Goal: Task Accomplishment & Management: Manage account settings

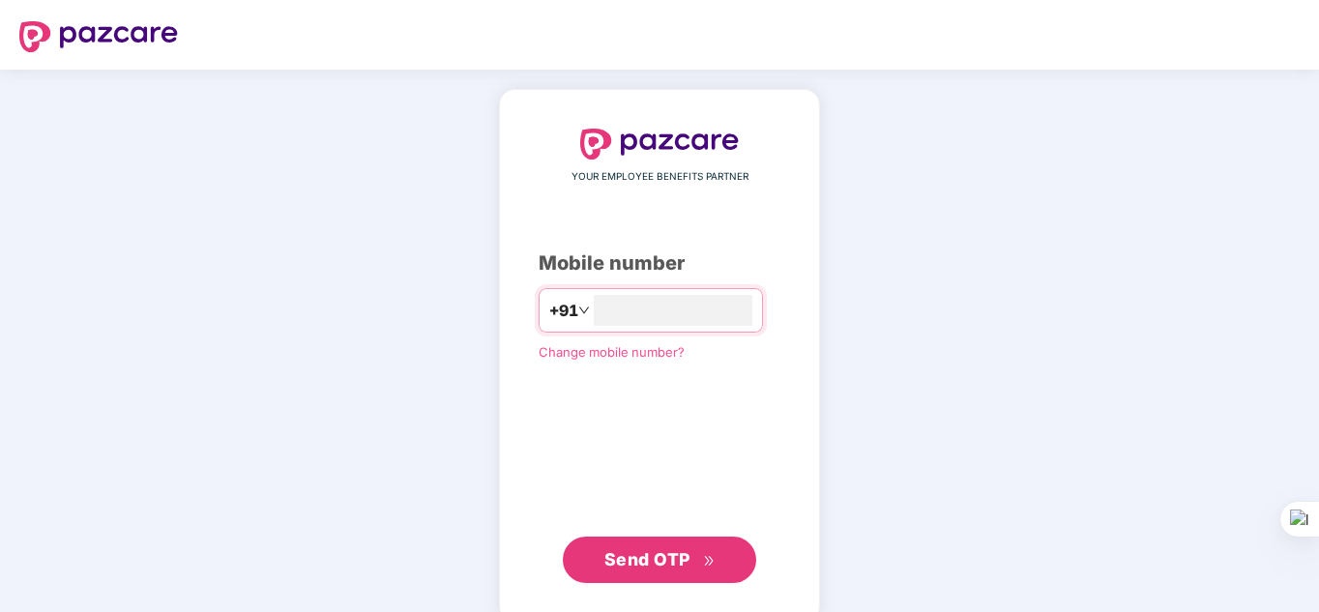
type input "**********"
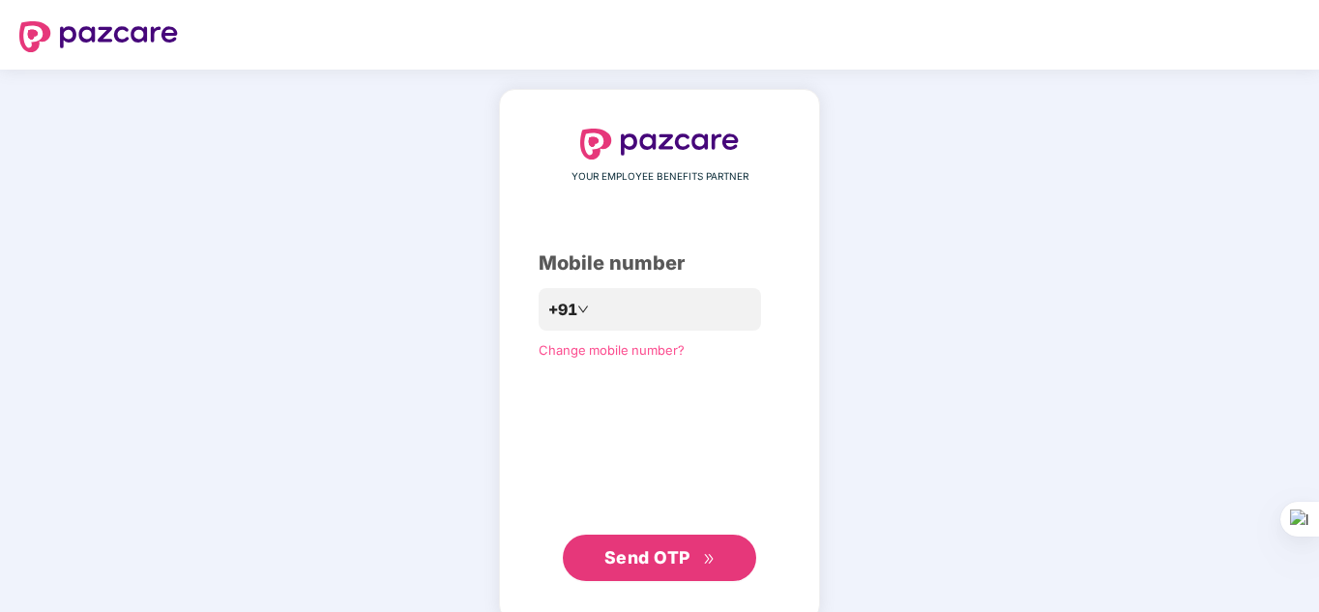
click at [650, 566] on span "Send OTP" at bounding box center [648, 558] width 86 height 20
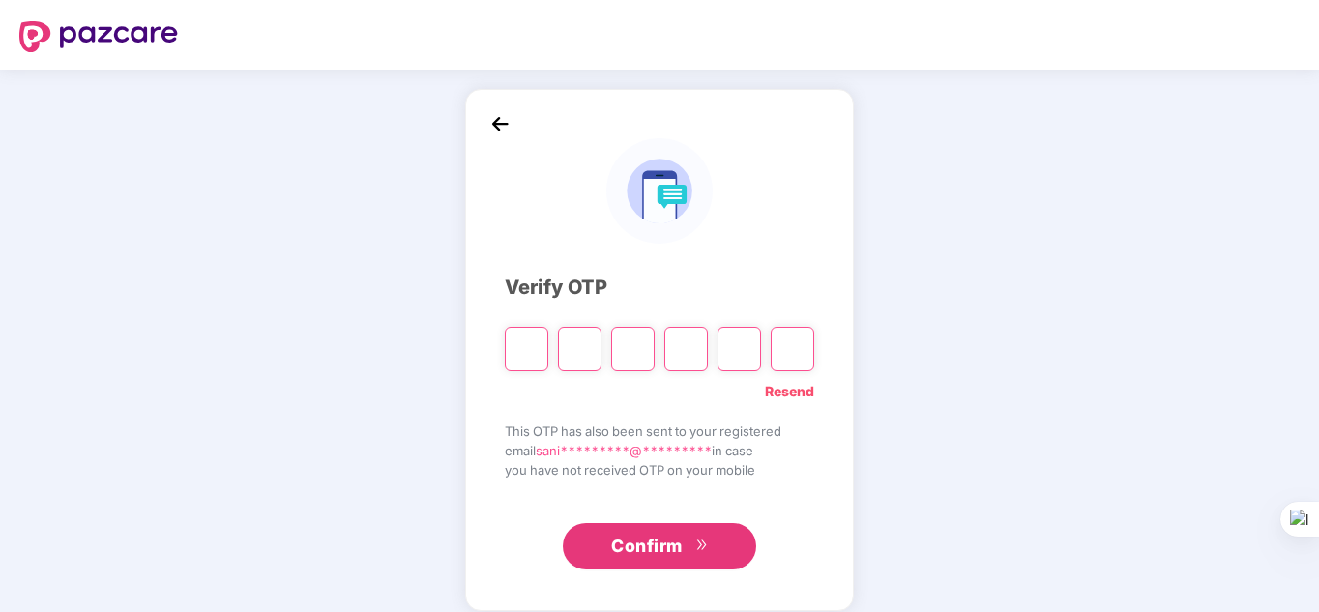
type input "*"
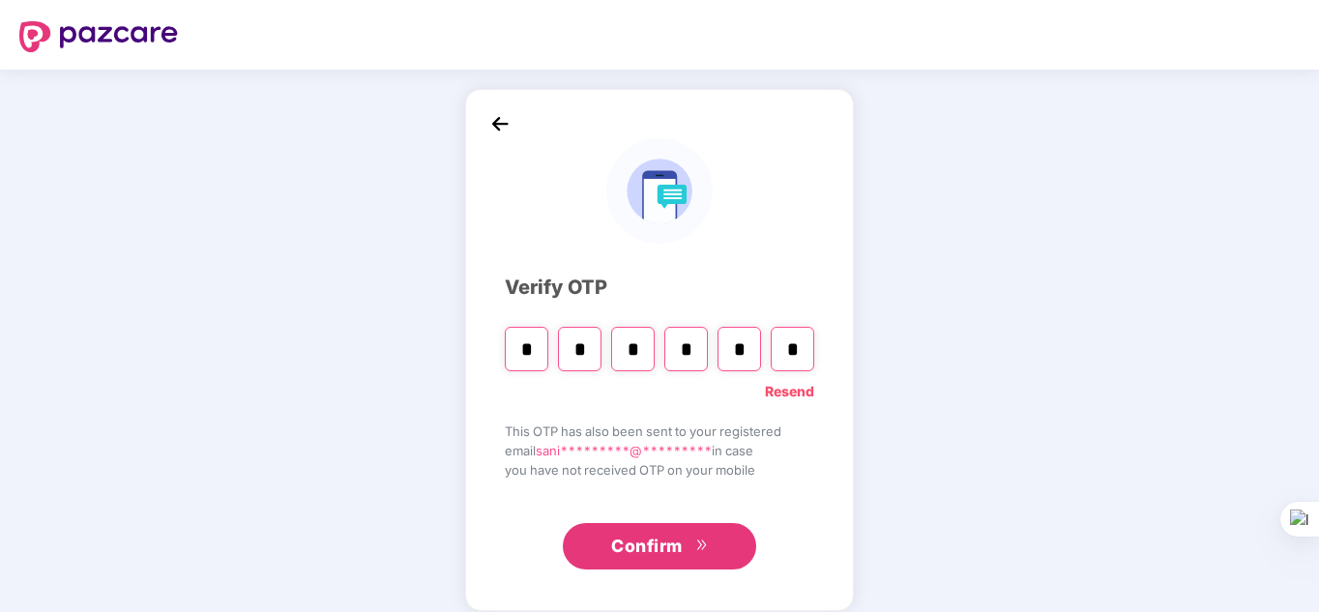
type input "*"
click at [748, 342] on input "*" at bounding box center [740, 349] width 44 height 44
type input "*"
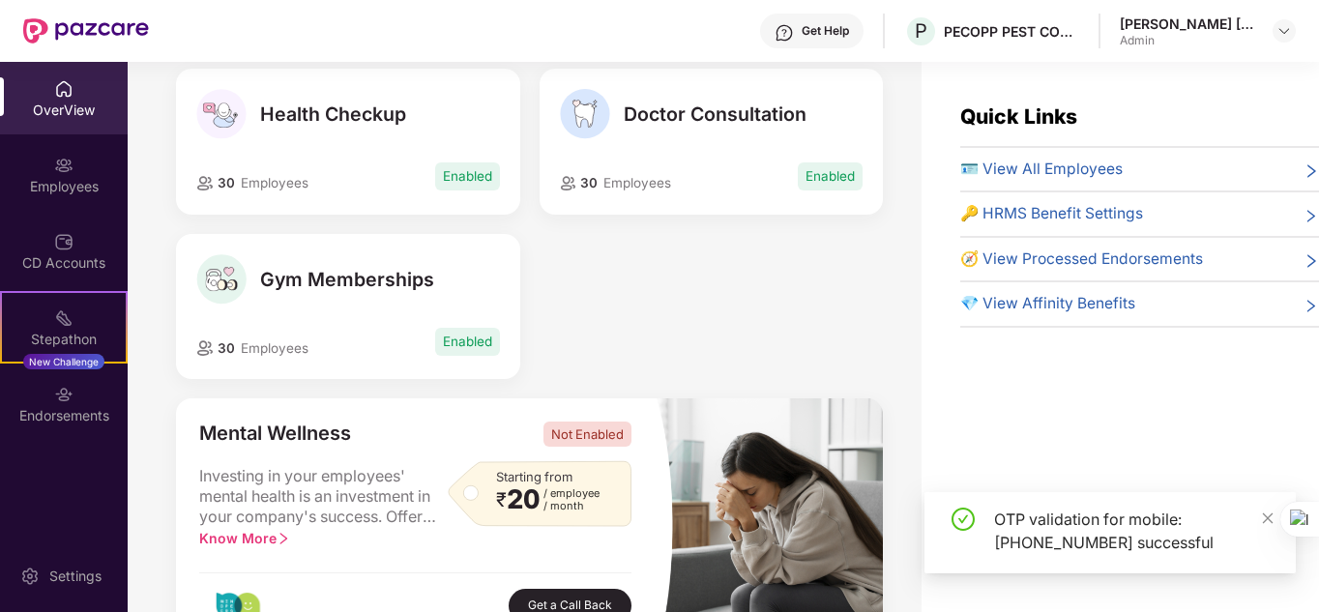
scroll to position [239, 0]
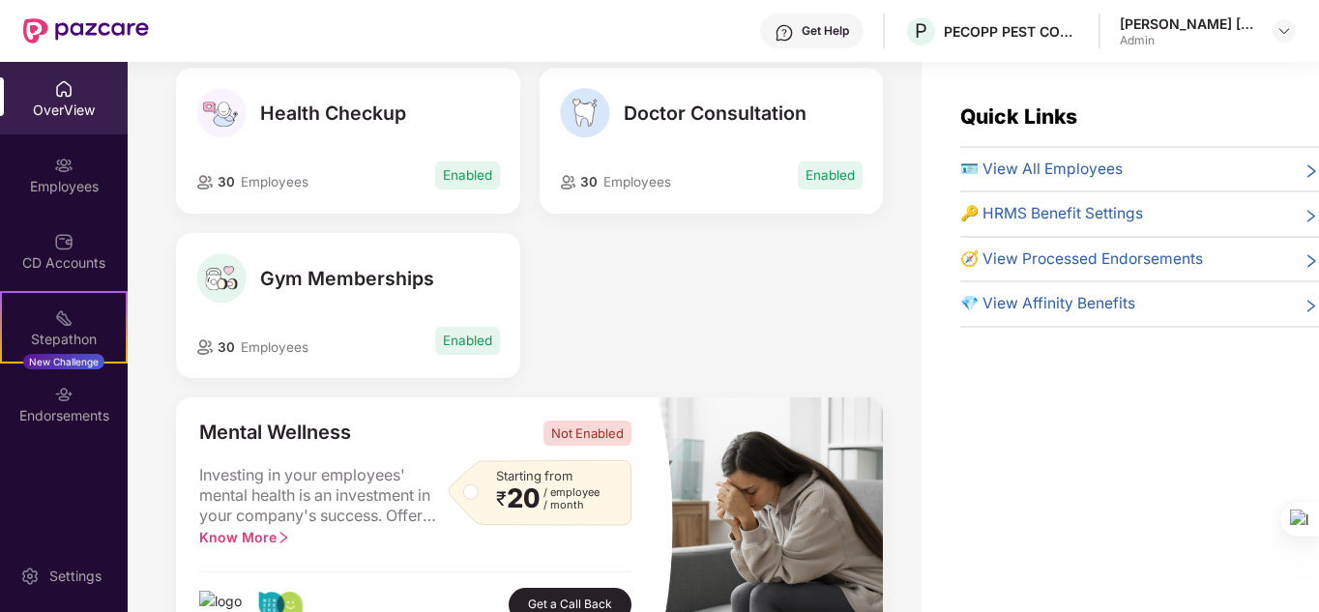
click at [80, 121] on div "OverView" at bounding box center [64, 98] width 128 height 73
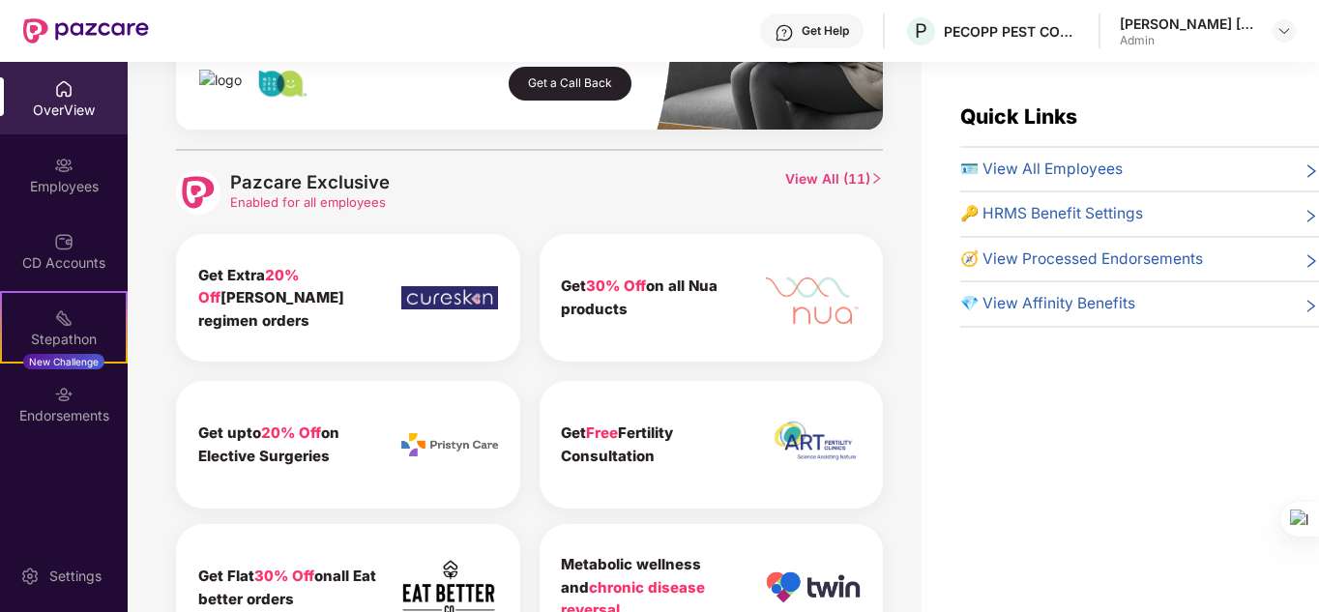
scroll to position [0, 0]
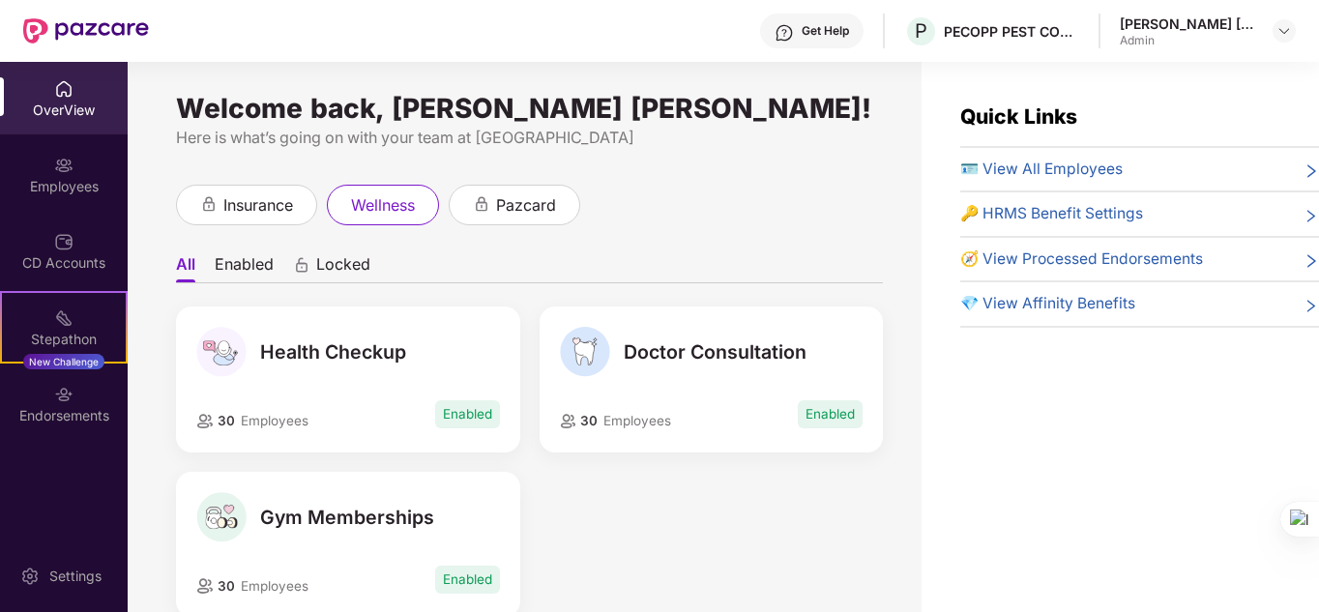
click at [74, 113] on div "OverView" at bounding box center [64, 110] width 128 height 19
drag, startPoint x: 239, startPoint y: 227, endPoint x: 247, endPoint y: 217, distance: 13.2
click at [247, 217] on div "Welcome back, [PERSON_NAME] [PERSON_NAME]! Here is what’s going on with your te…" at bounding box center [525, 349] width 794 height 574
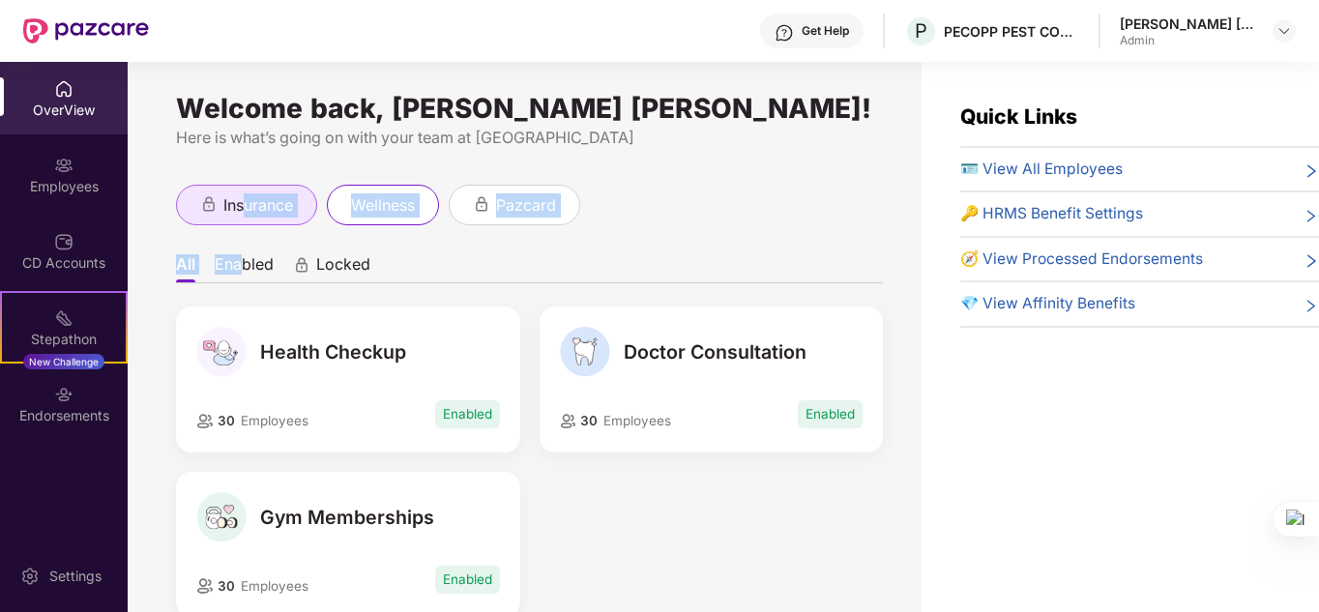
click at [247, 217] on span "insurance" at bounding box center [258, 205] width 70 height 24
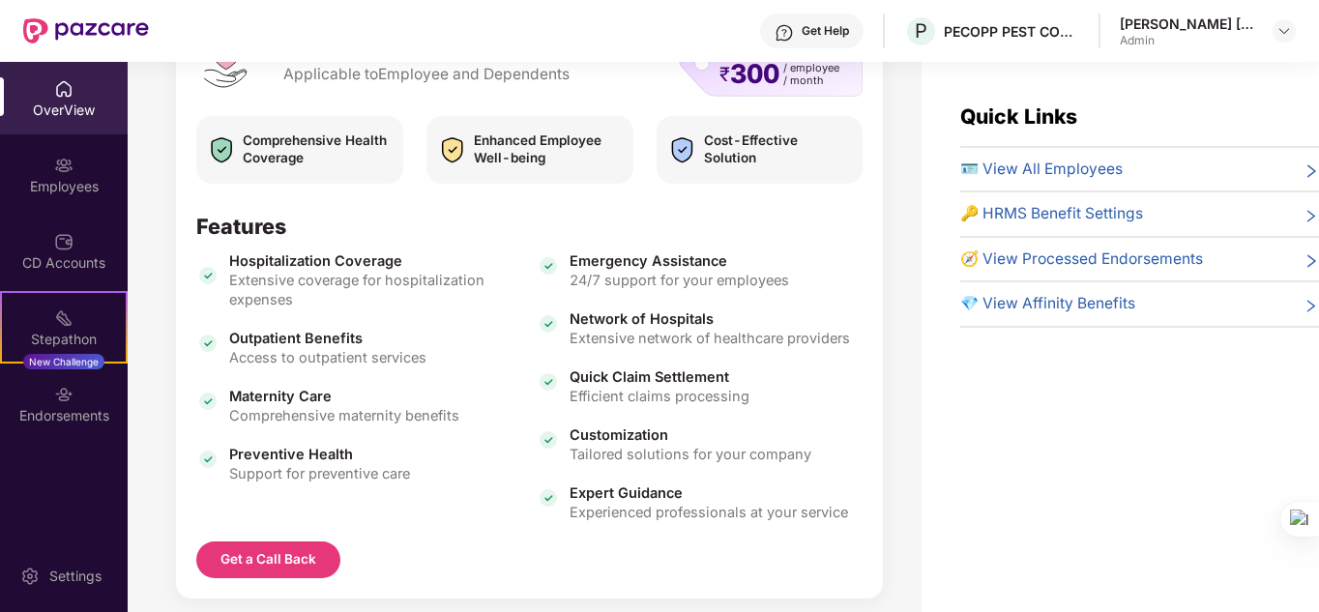
scroll to position [366, 0]
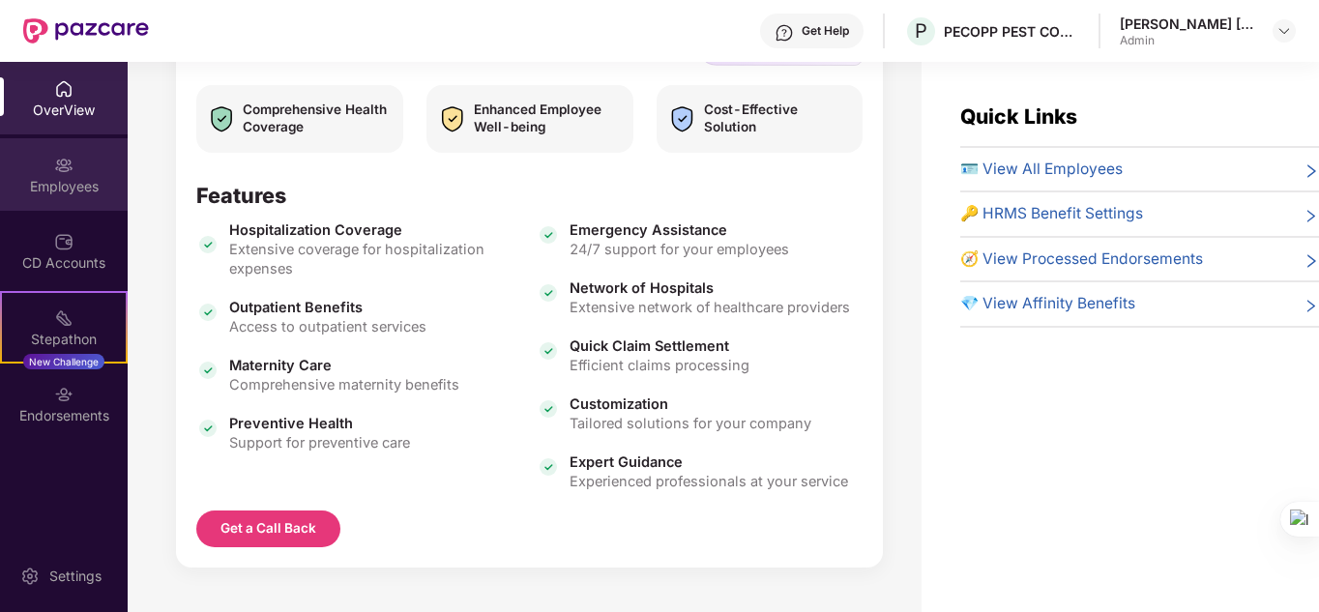
click at [47, 199] on div "Employees" at bounding box center [64, 174] width 128 height 73
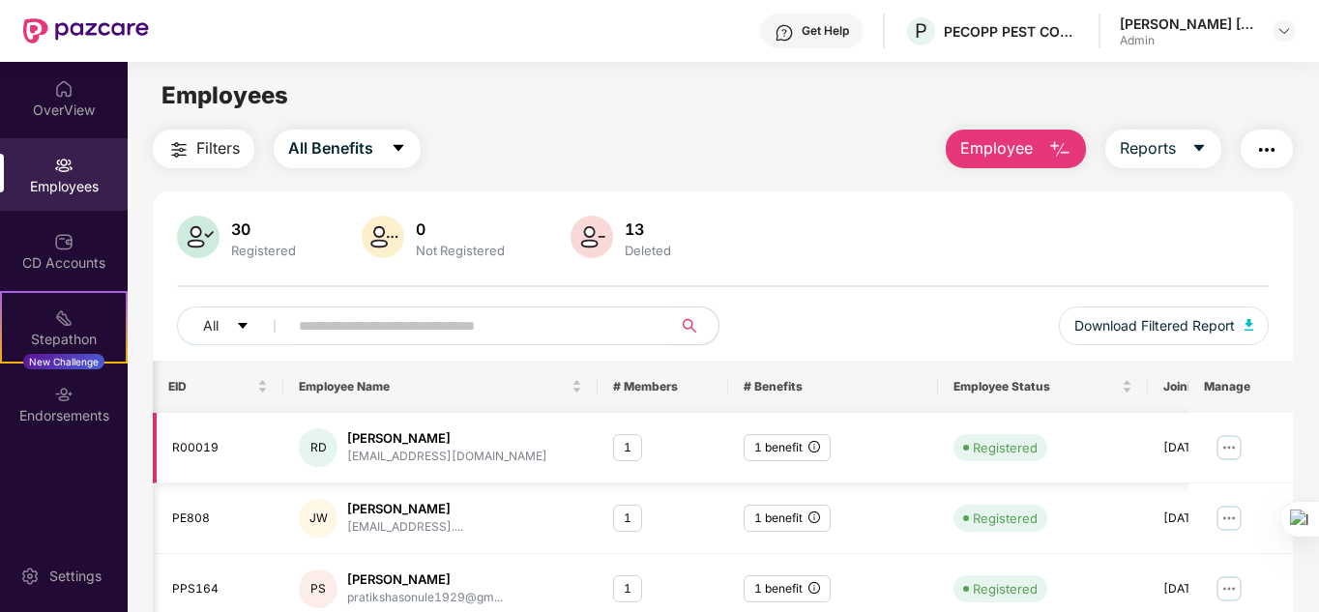
scroll to position [0, 114]
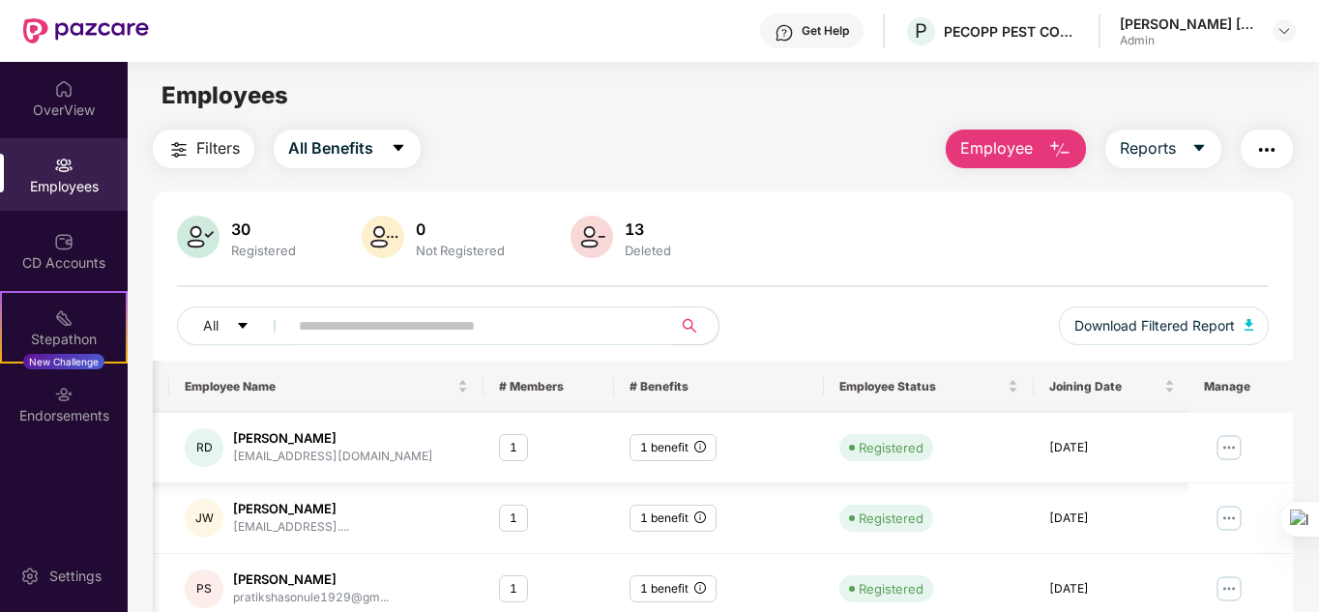
click at [1230, 450] on img at bounding box center [1229, 447] width 31 height 31
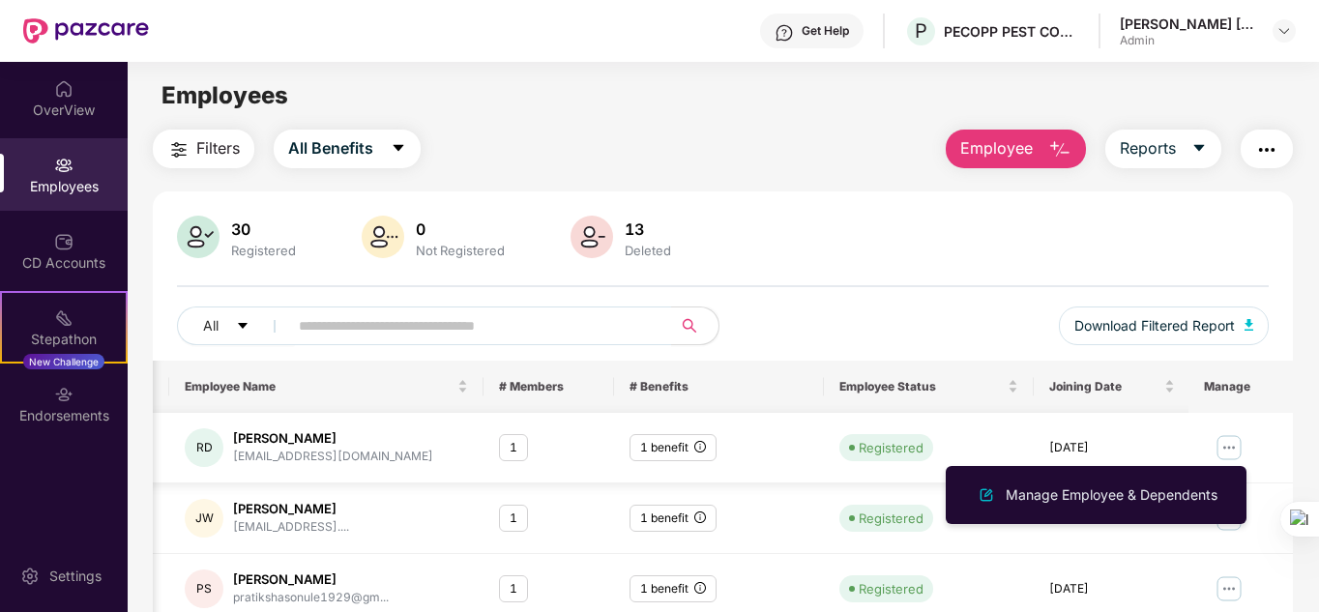
click at [868, 456] on div "Registered" at bounding box center [891, 447] width 65 height 19
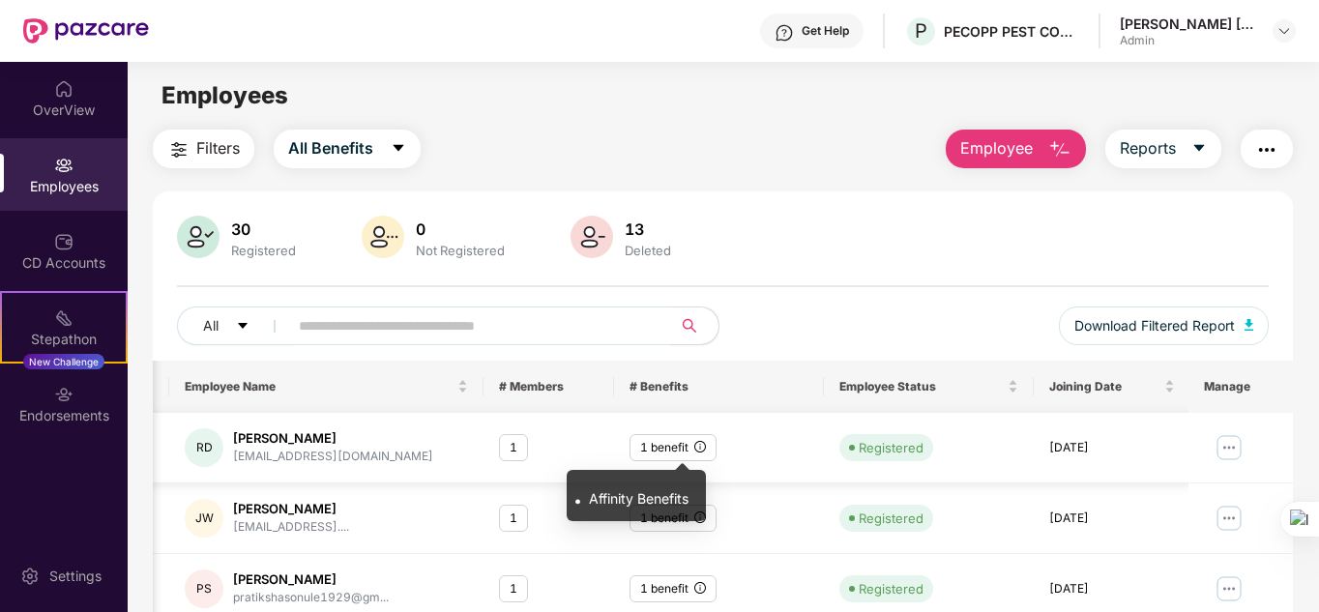
click at [703, 444] on icon "info-circle" at bounding box center [701, 447] width 12 height 12
click at [700, 446] on icon "info-circle" at bounding box center [701, 447] width 12 height 12
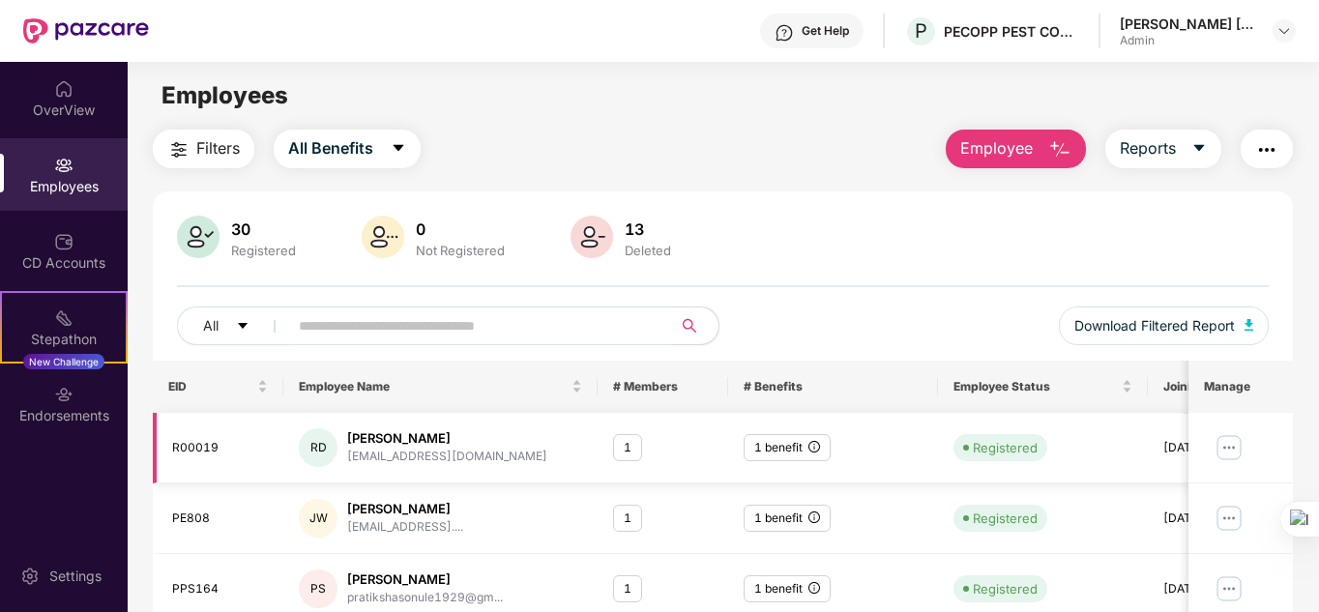
click at [329, 447] on div "RD" at bounding box center [318, 448] width 39 height 39
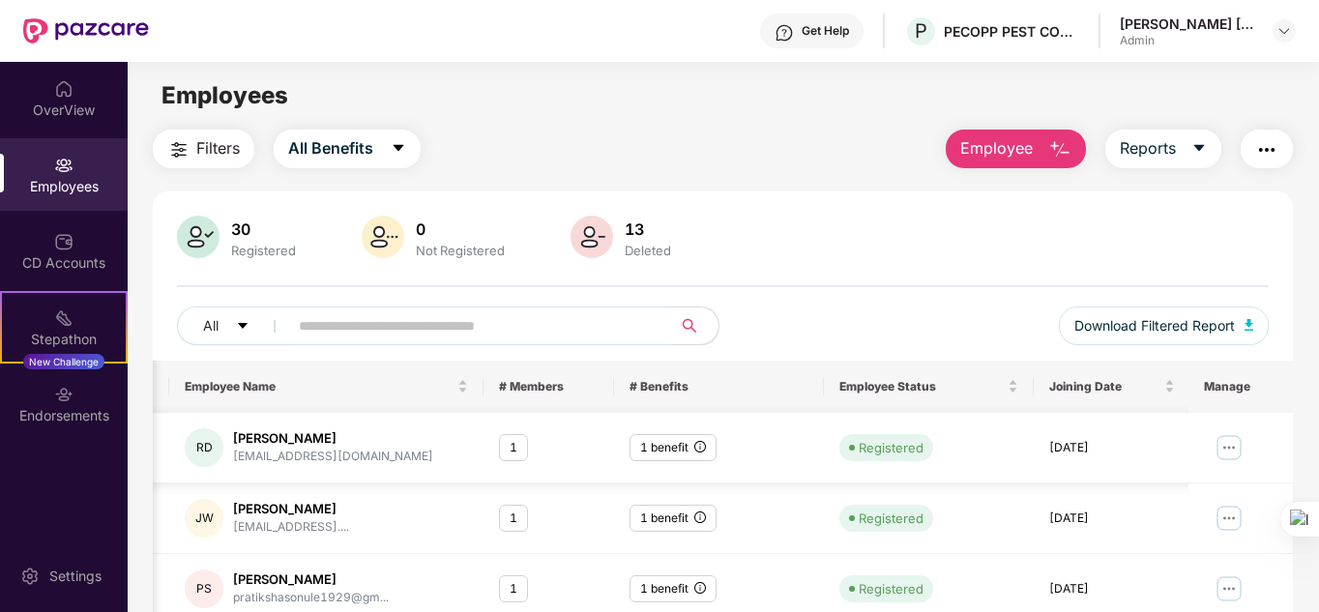
click at [1233, 448] on img at bounding box center [1229, 447] width 31 height 31
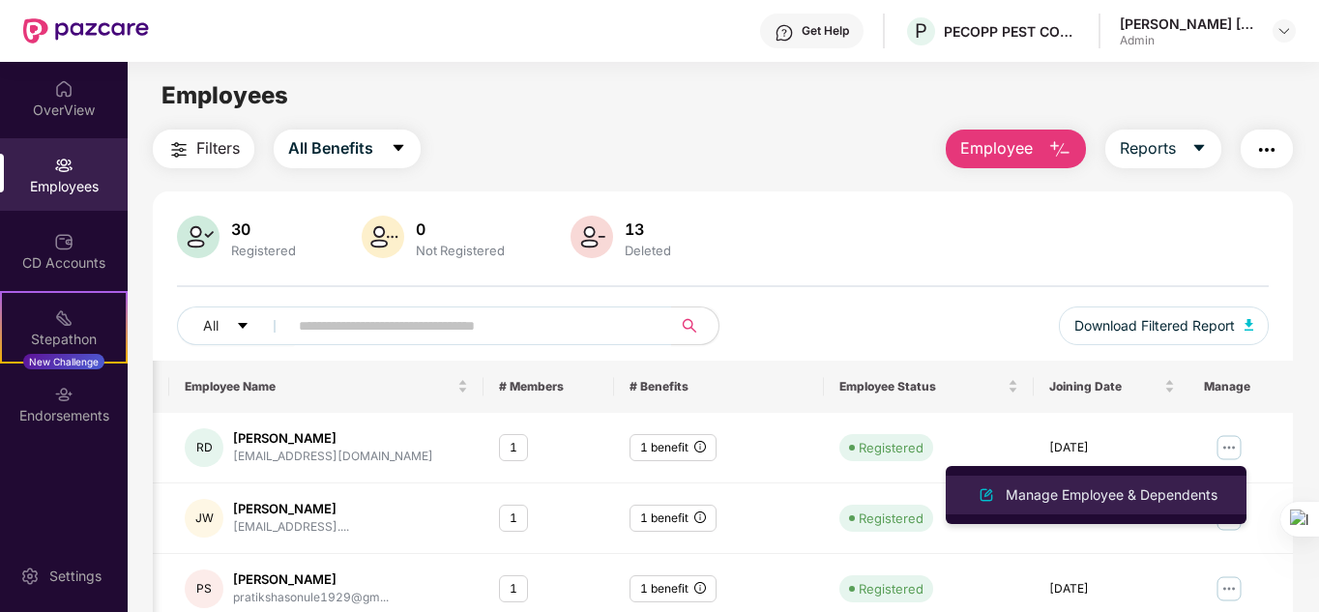
click at [1088, 501] on div "Manage Employee & Dependents" at bounding box center [1112, 495] width 220 height 21
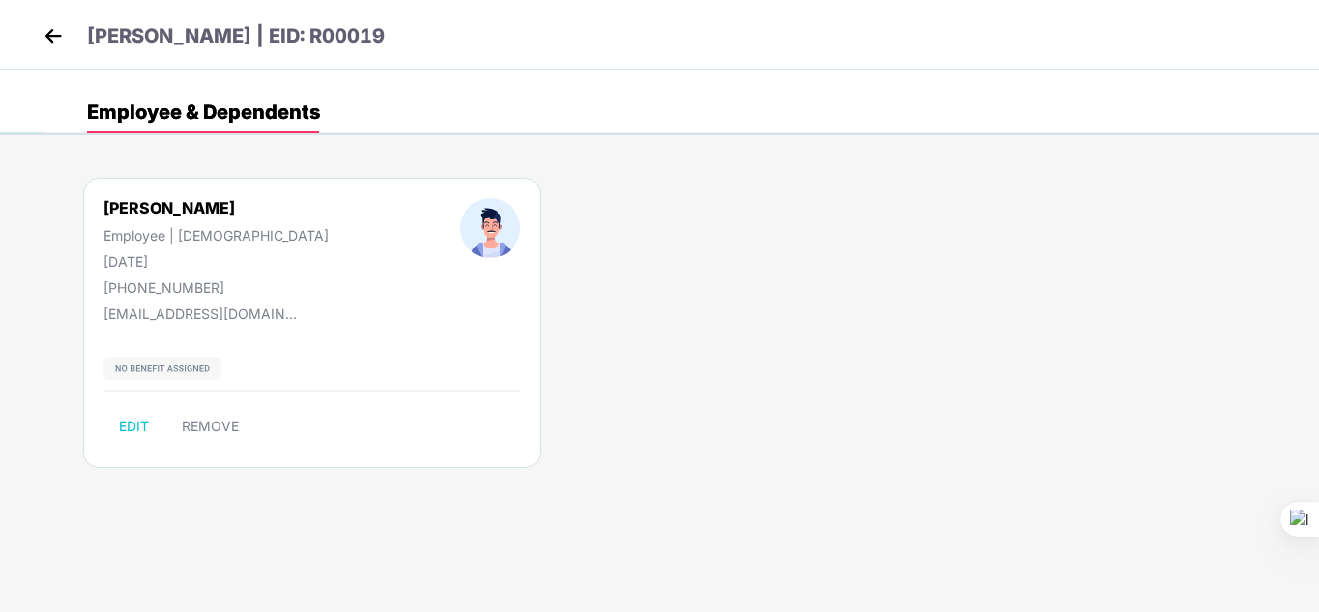
click at [59, 40] on img at bounding box center [53, 35] width 29 height 29
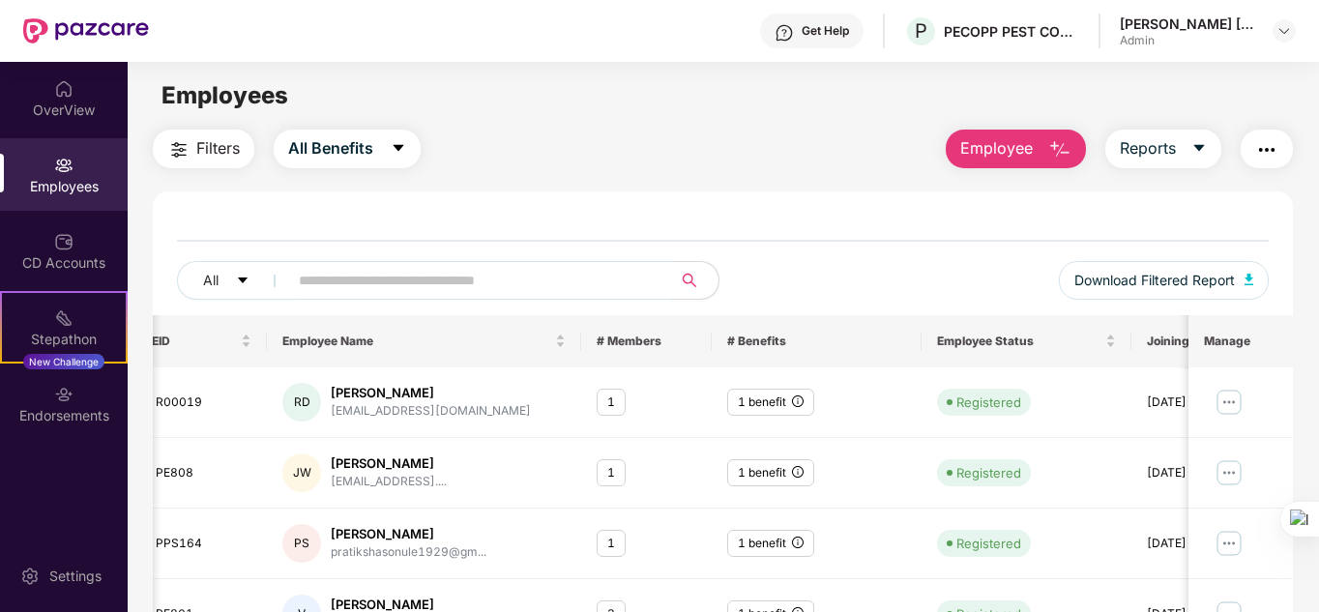
scroll to position [0, 18]
